Goal: Check status: Check status

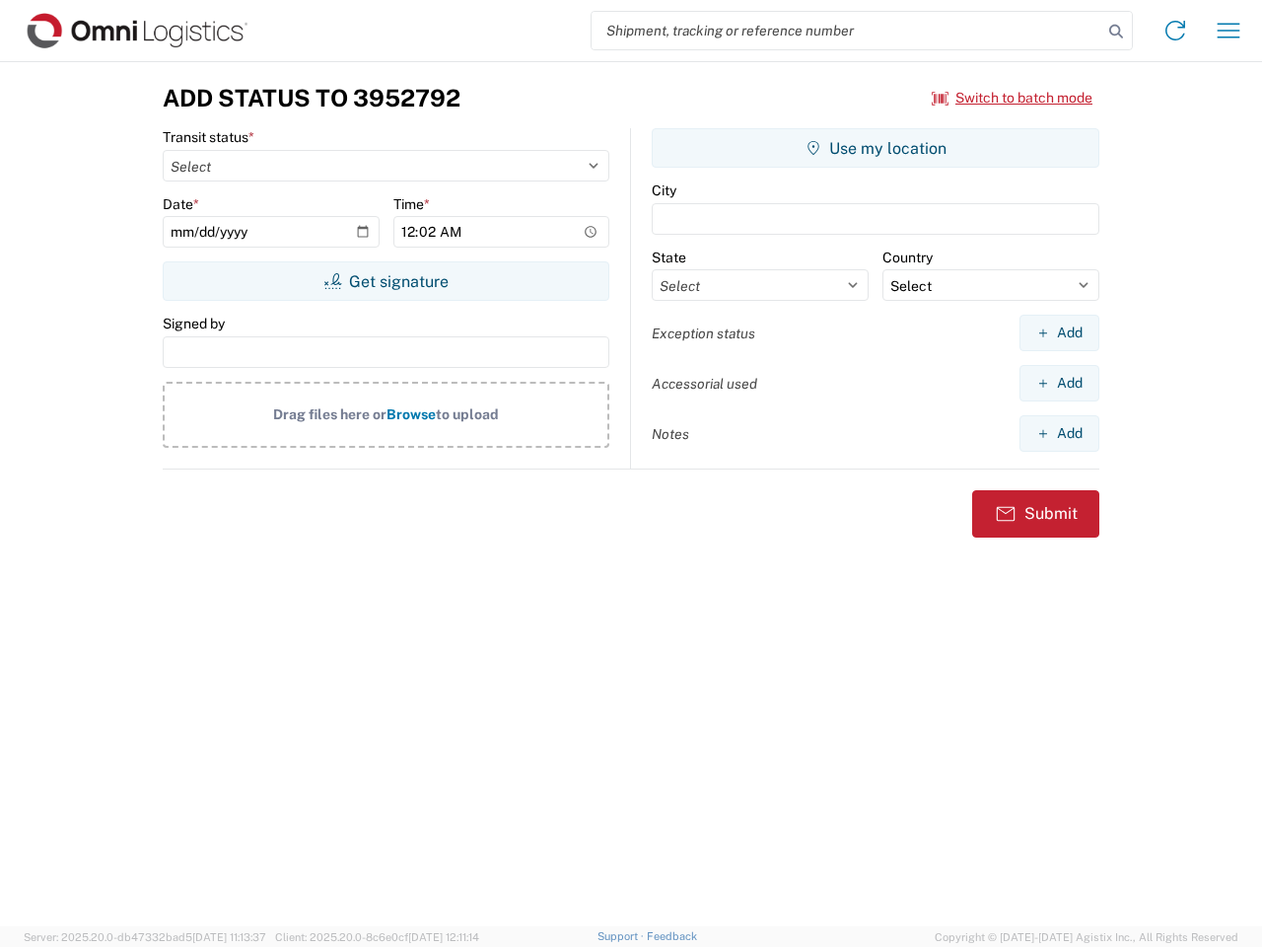
click at [847, 31] on input "search" at bounding box center [847, 30] width 511 height 37
click at [1116, 32] on icon at bounding box center [1117, 32] width 28 height 28
click at [1175, 31] on icon at bounding box center [1176, 31] width 32 height 32
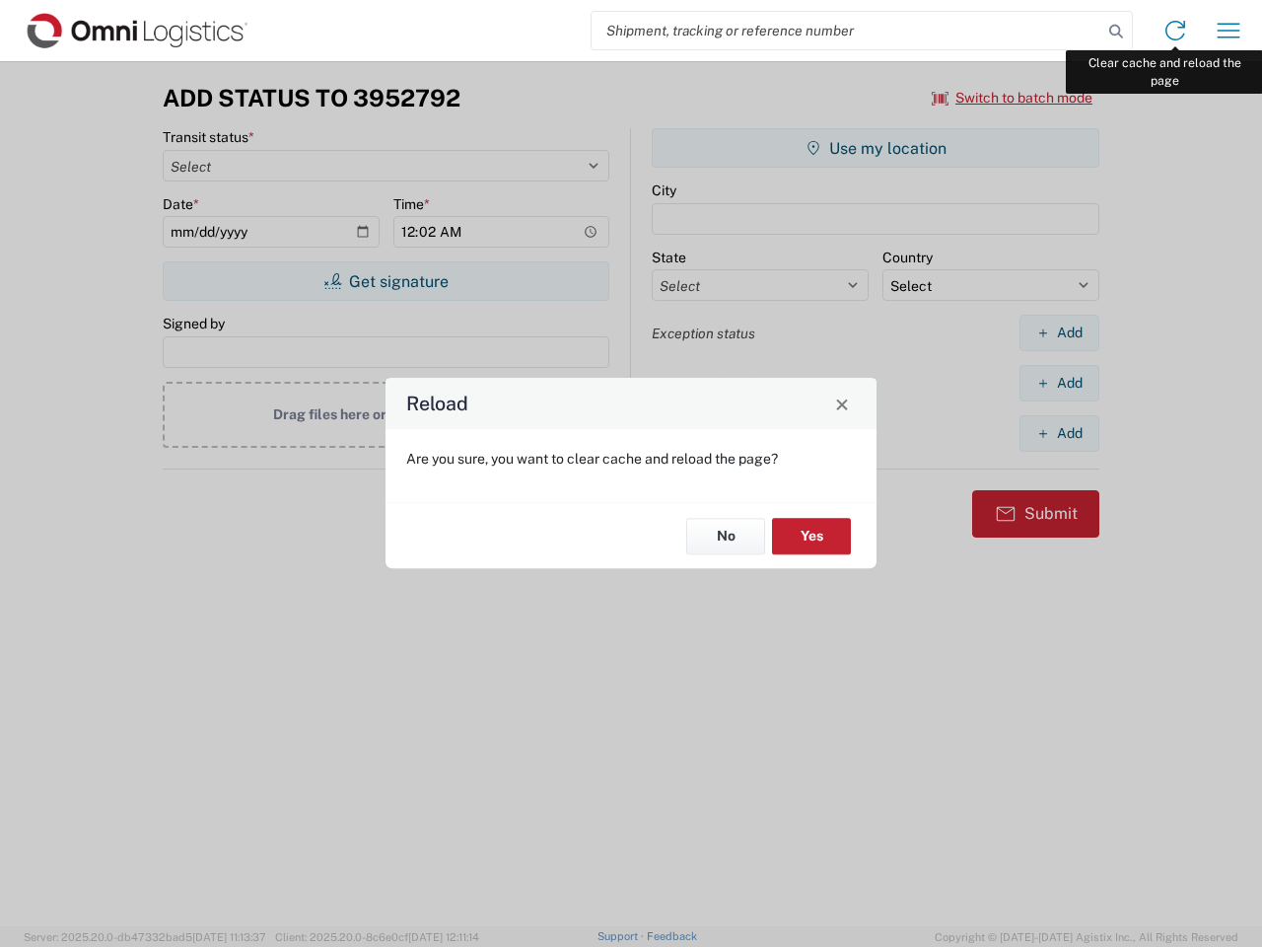
click at [1229, 31] on div "Reload Are you sure, you want to clear cache and reload the page? No Yes" at bounding box center [631, 473] width 1262 height 947
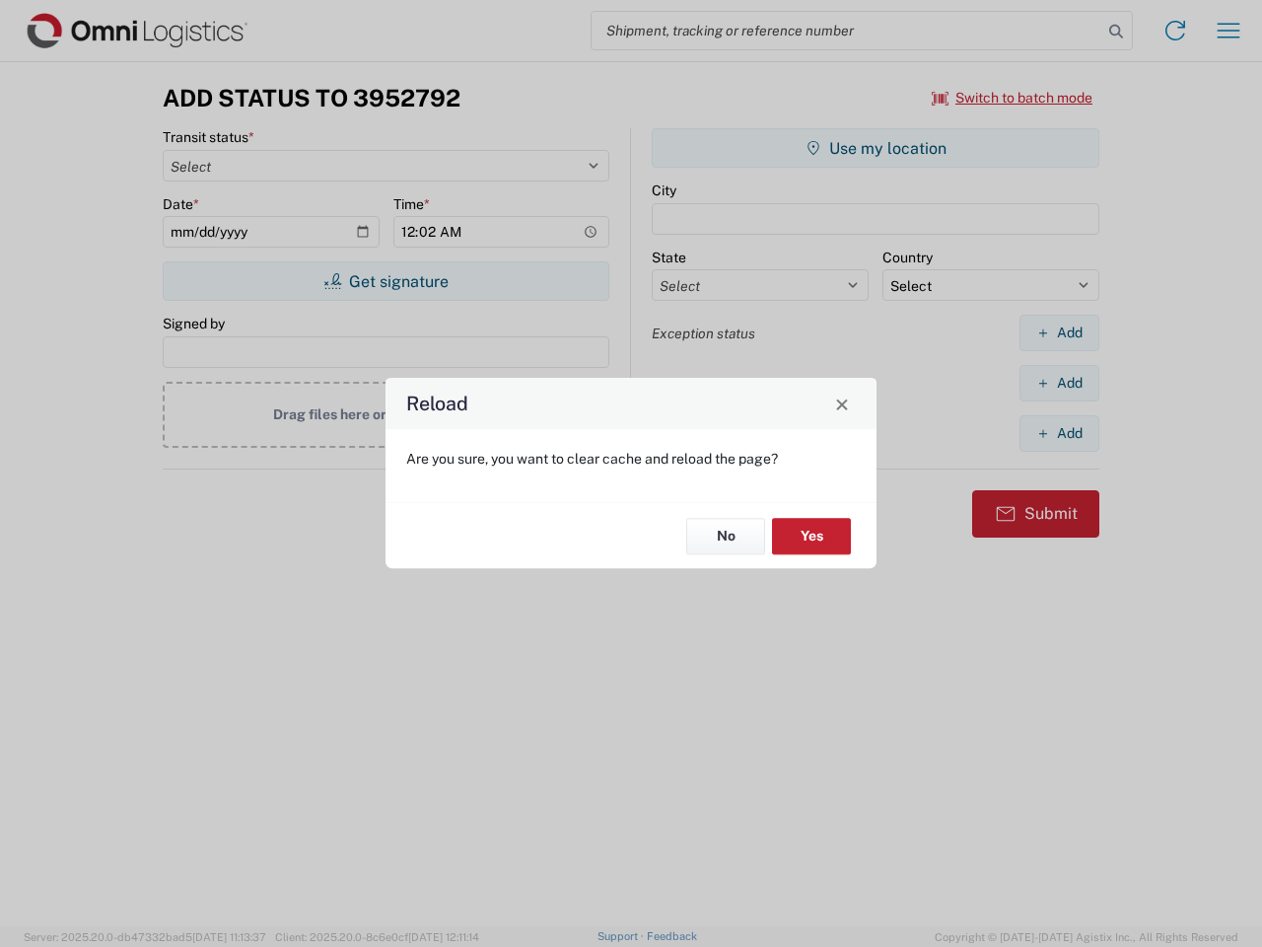
click at [1013, 98] on div "Reload Are you sure, you want to clear cache and reload the page? No Yes" at bounding box center [631, 473] width 1262 height 947
click at [386, 281] on div "Reload Are you sure, you want to clear cache and reload the page? No Yes" at bounding box center [631, 473] width 1262 height 947
click at [876, 148] on div "Reload Are you sure, you want to clear cache and reload the page? No Yes" at bounding box center [631, 473] width 1262 height 947
click at [1059, 332] on div "Reload Are you sure, you want to clear cache and reload the page? No Yes" at bounding box center [631, 473] width 1262 height 947
click at [1059, 383] on div "Reload Are you sure, you want to clear cache and reload the page? No Yes" at bounding box center [631, 473] width 1262 height 947
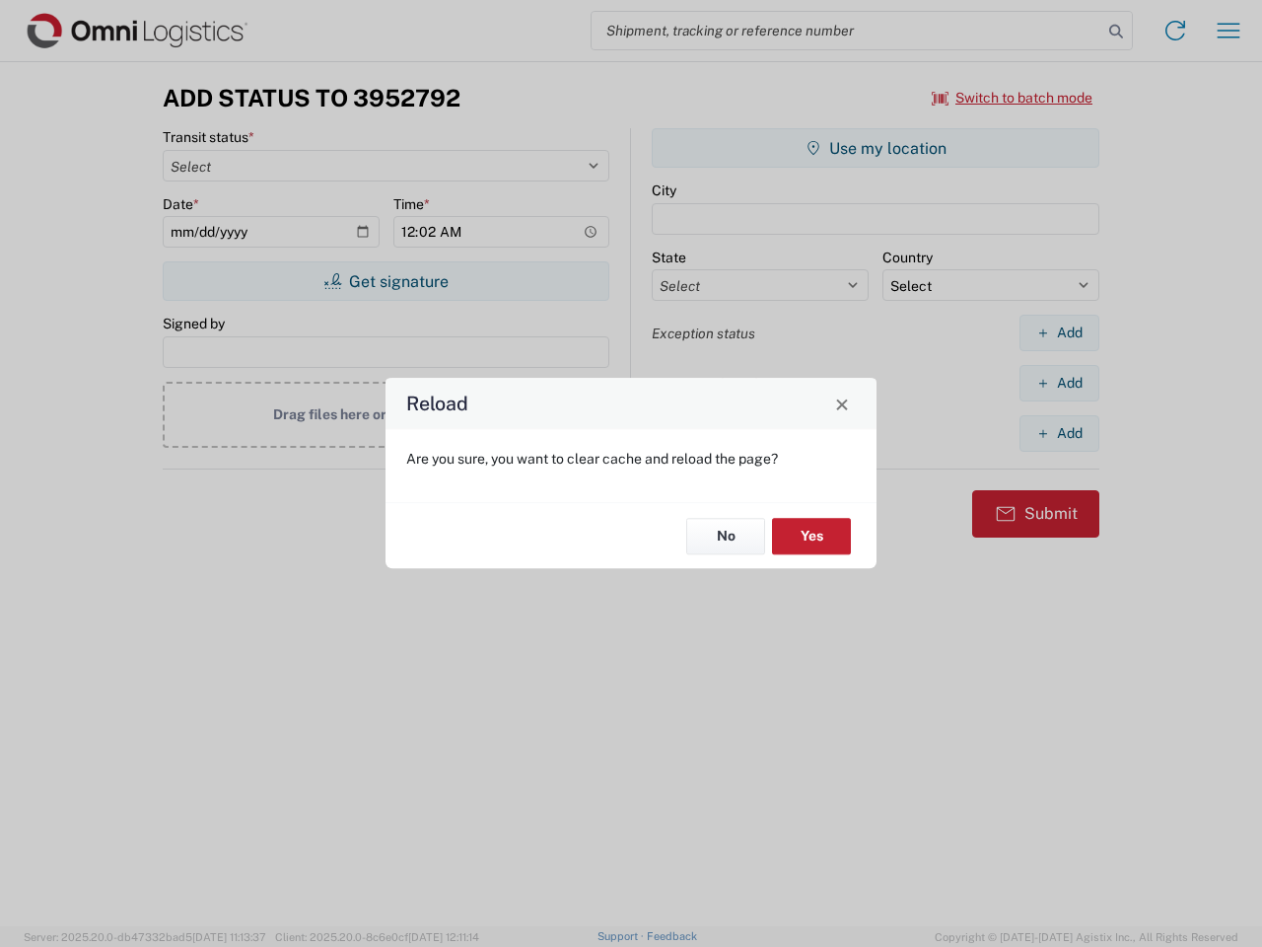
click at [1059, 433] on div "Reload Are you sure, you want to clear cache and reload the page? No Yes" at bounding box center [631, 473] width 1262 height 947
